Goal: Information Seeking & Learning: Understand process/instructions

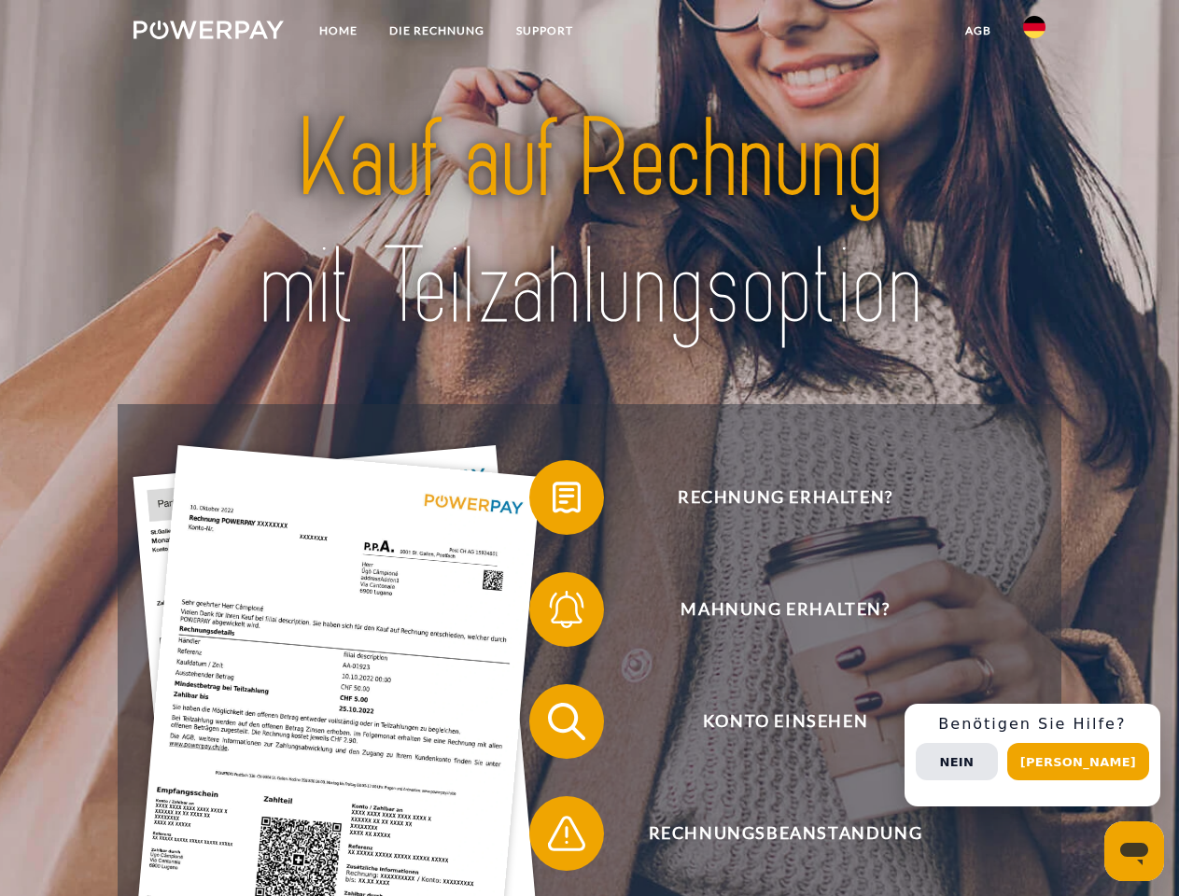
click at [208, 33] on img at bounding box center [208, 30] width 150 height 19
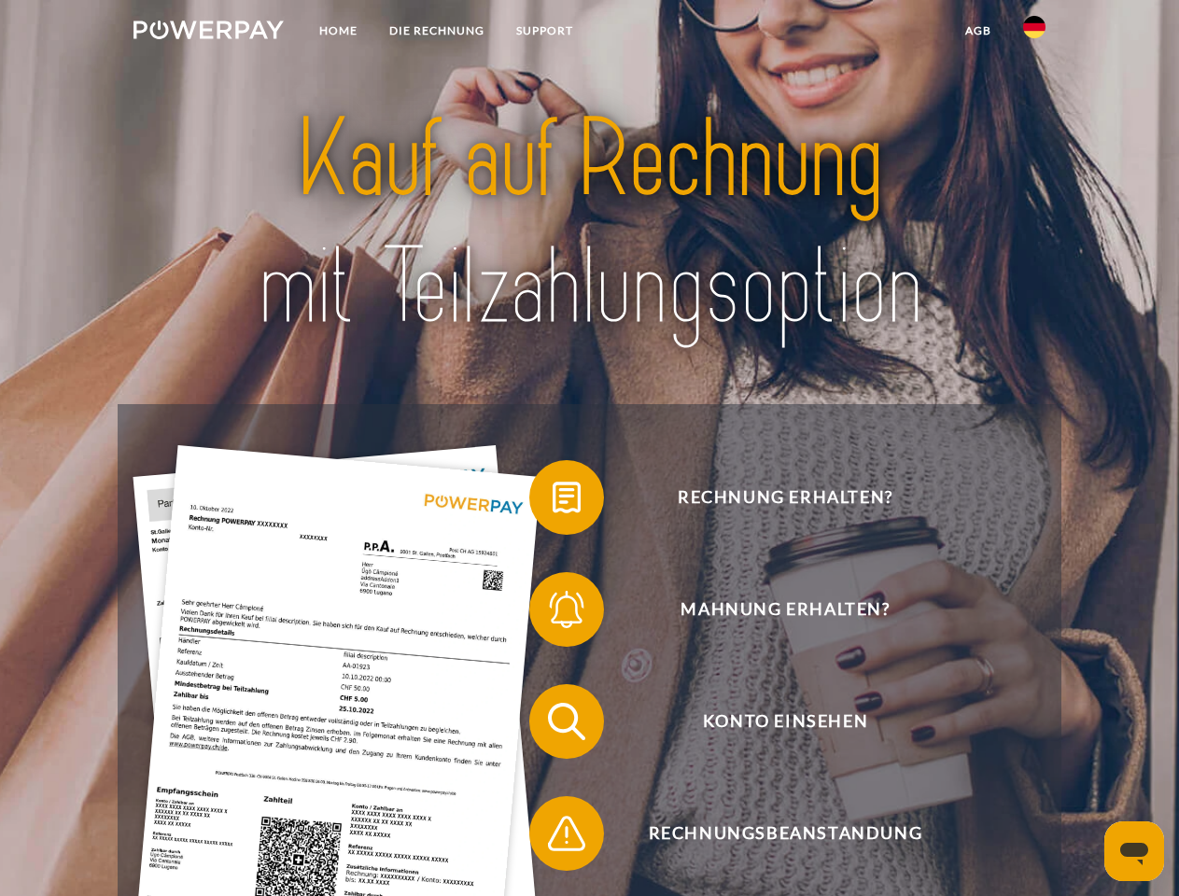
click at [1034, 33] on img at bounding box center [1034, 27] width 22 height 22
click at [977, 31] on link "agb" at bounding box center [978, 31] width 58 height 34
click at [552, 501] on span at bounding box center [538, 497] width 93 height 93
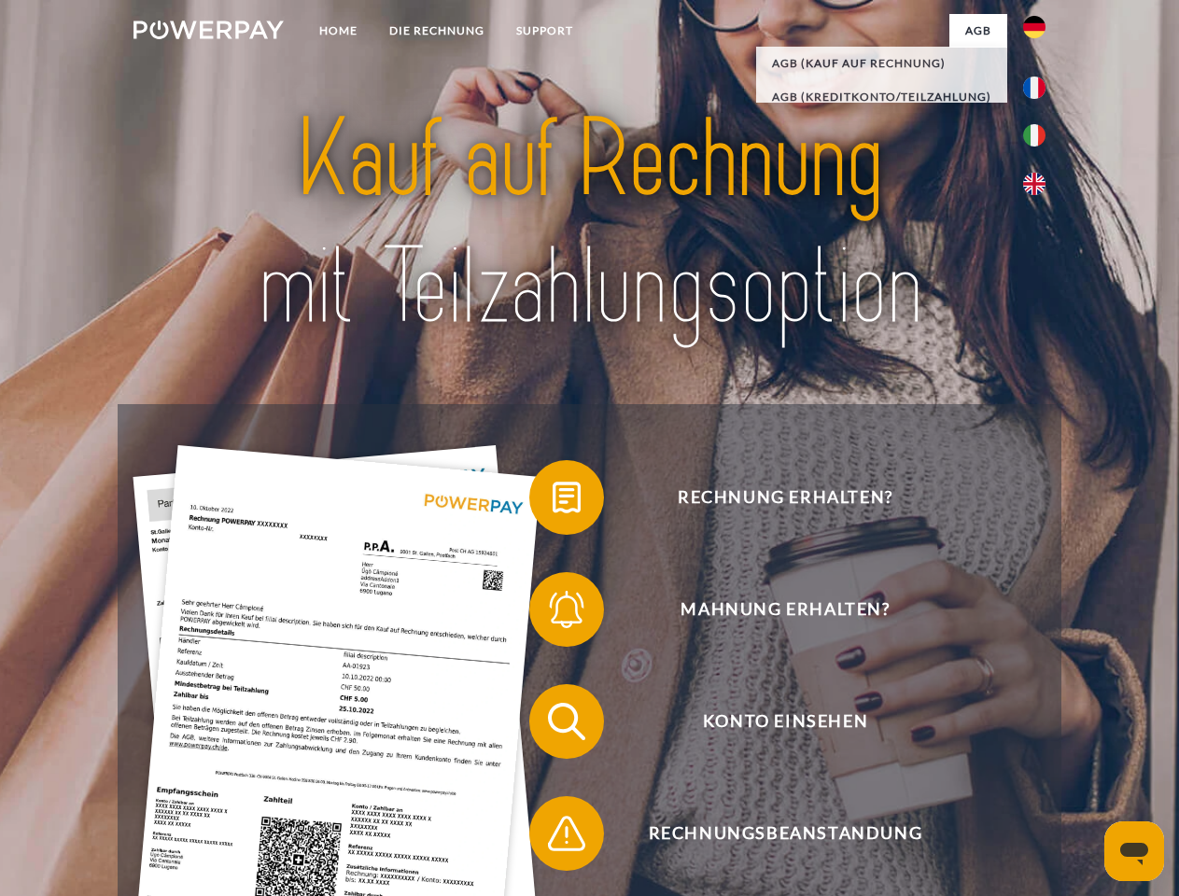
click at [552, 613] on span at bounding box center [538, 609] width 93 height 93
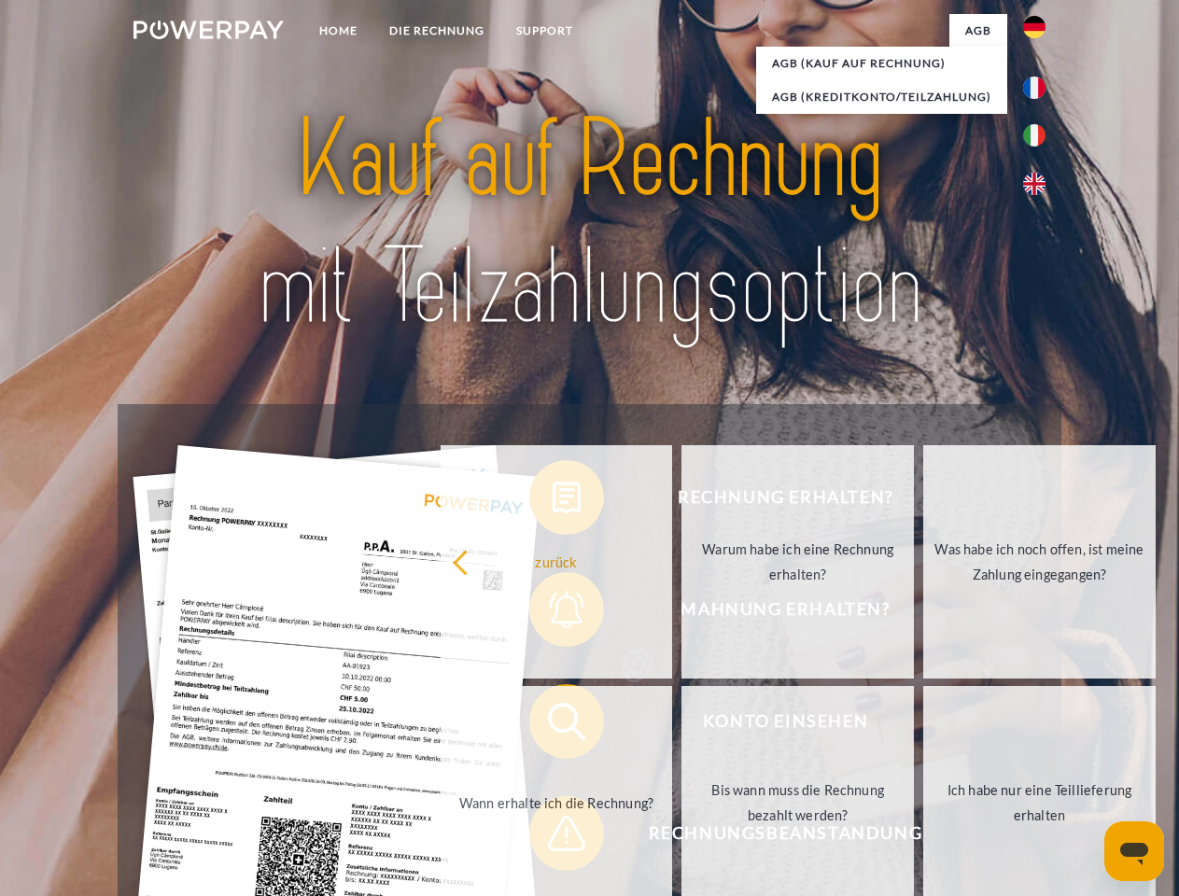
click at [681, 725] on link "Bis wann muss die Rechnung bezahlt werden?" at bounding box center [797, 802] width 232 height 233
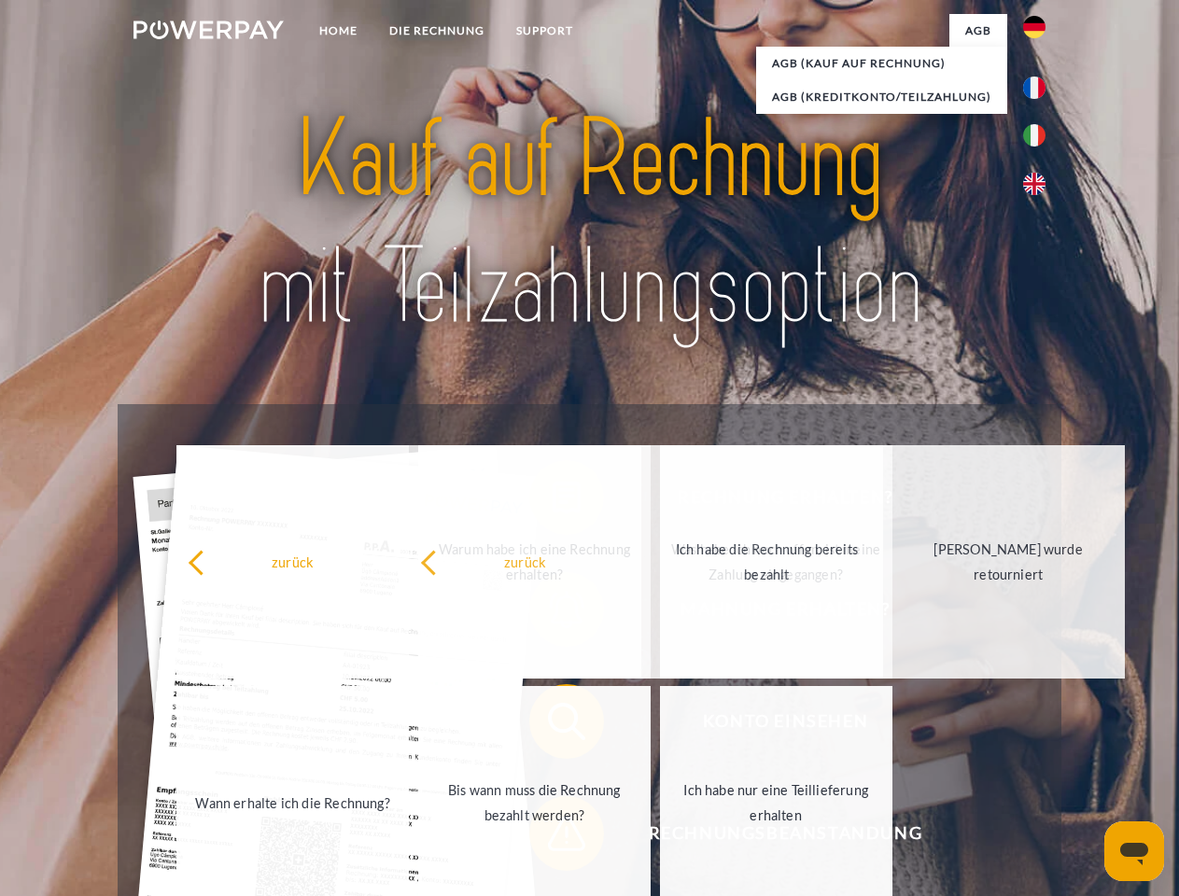
click at [552, 837] on span at bounding box center [538, 833] width 93 height 93
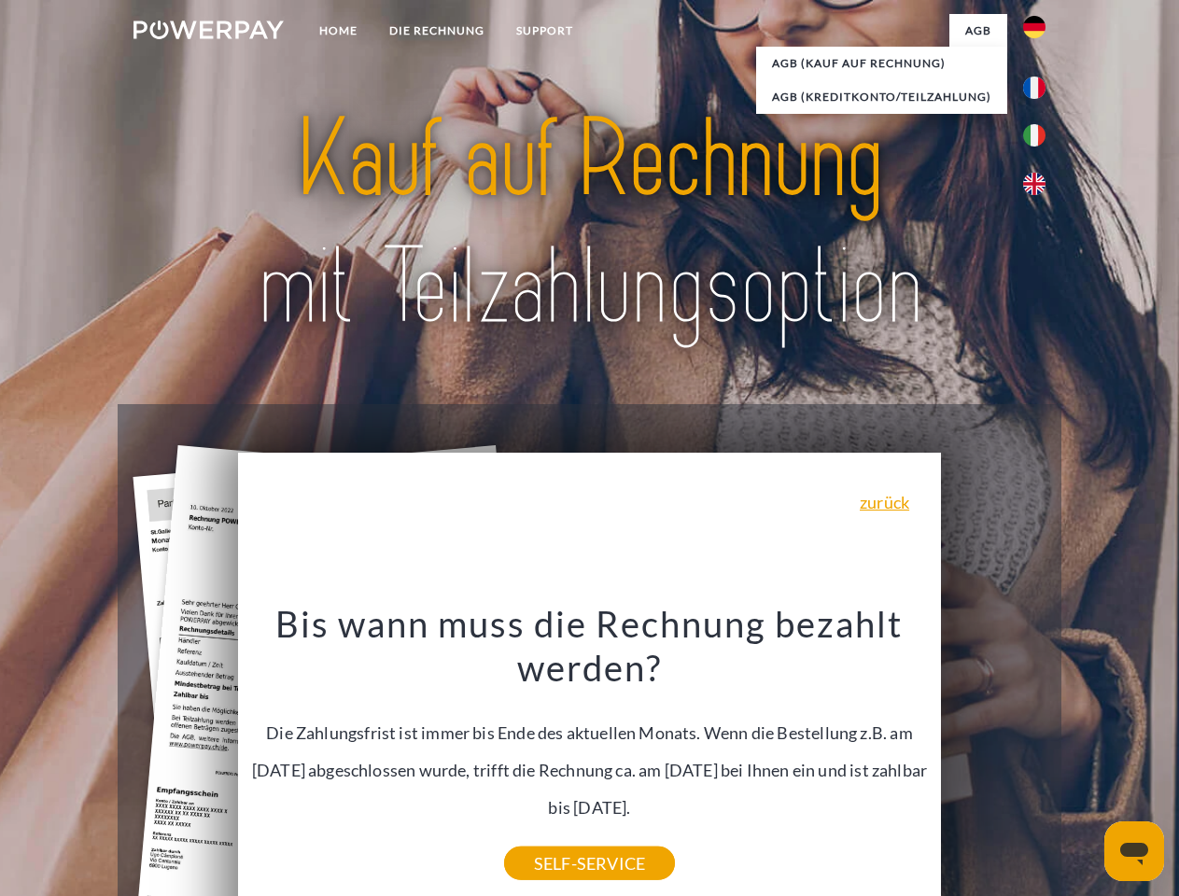
click at [1039, 755] on div "Rechnung erhalten? Mahnung erhalten? Konto einsehen" at bounding box center [589, 777] width 943 height 747
click at [993, 759] on span "Konto einsehen" at bounding box center [784, 721] width 457 height 75
click at [1084, 762] on header "Home DIE RECHNUNG SUPPORT" at bounding box center [589, 644] width 1179 height 1289
